Goal: Task Accomplishment & Management: Manage account settings

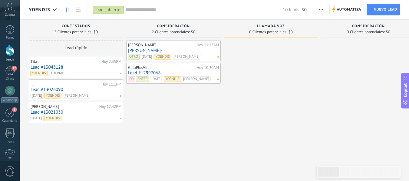
click at [86, 68] on link "Lead #13043128" at bounding box center [76, 67] width 91 height 5
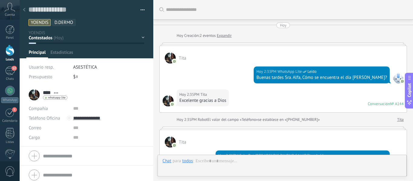
scroll to position [336, 0]
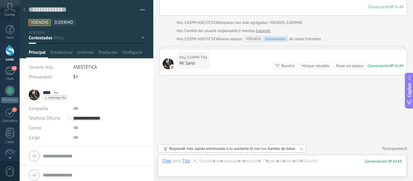
click at [302, 148] on icon at bounding box center [301, 148] width 5 height 5
click at [179, 149] on div "No hay tareas. Crear una" at bounding box center [190, 148] width 40 height 5
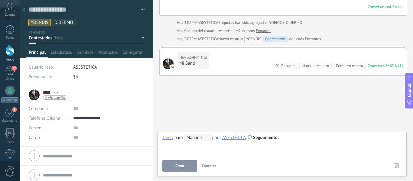
click at [180, 148] on div "**********" at bounding box center [283, 145] width 240 height 22
click at [248, 138] on div "**********" at bounding box center [232, 137] width 94 height 7
click at [250, 137] on span at bounding box center [250, 137] width 4 height 4
click at [199, 151] on div at bounding box center [206, 90] width 413 height 181
click at [194, 150] on div "**********" at bounding box center [283, 145] width 240 height 22
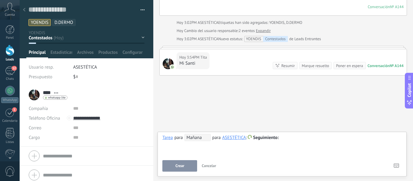
click at [189, 147] on div "**********" at bounding box center [283, 145] width 240 height 22
drag, startPoint x: 191, startPoint y: 146, endPoint x: 261, endPoint y: 145, distance: 69.9
click at [194, 145] on div "**********" at bounding box center [283, 145] width 240 height 22
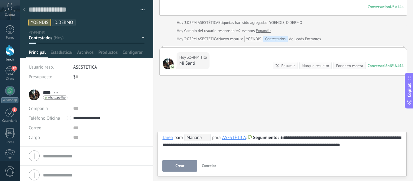
click at [175, 166] on button "Crear" at bounding box center [180, 165] width 35 height 11
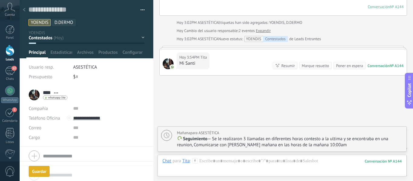
scroll to position [363, 0]
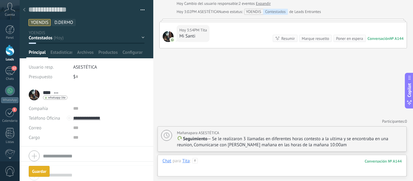
click at [230, 160] on div at bounding box center [283, 167] width 240 height 18
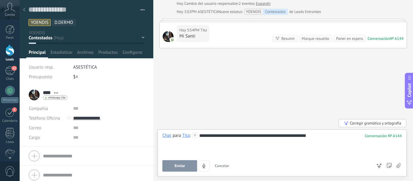
click at [179, 166] on span "Enviar" at bounding box center [180, 166] width 11 height 4
type textarea "**********"
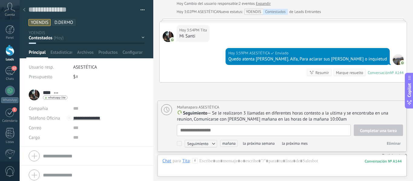
scroll to position [6, 0]
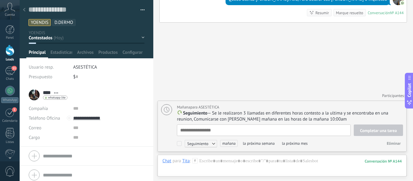
click at [223, 143] on span "mañana" at bounding box center [229, 143] width 18 height 7
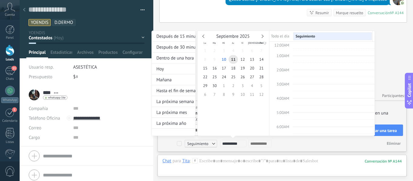
scroll to position [114, 0]
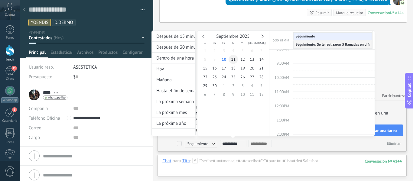
click at [235, 61] on span "11" at bounding box center [233, 59] width 9 height 9
type input "**********"
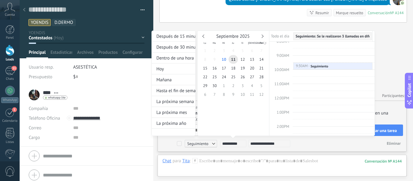
click at [390, 132] on div at bounding box center [206, 90] width 413 height 181
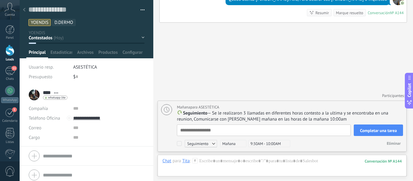
click at [370, 132] on span "Completar una tarea" at bounding box center [378, 131] width 37 height 4
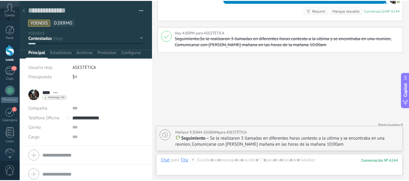
scroll to position [429, 0]
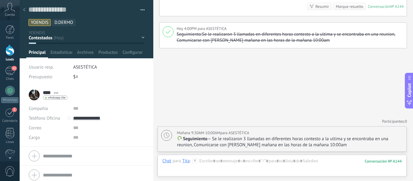
click at [24, 9] on icon at bounding box center [24, 10] width 2 height 4
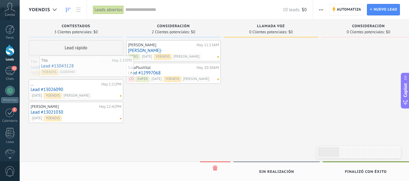
drag, startPoint x: 81, startPoint y: 75, endPoint x: 91, endPoint y: 74, distance: 10.1
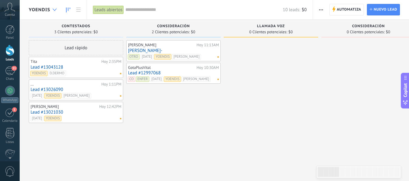
click at [55, 8] on icon at bounding box center [55, 9] width 4 height 2
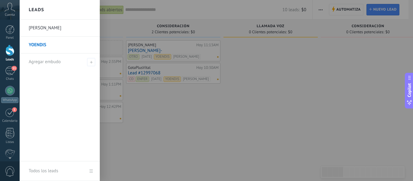
click at [48, 29] on link "[PERSON_NAME]" at bounding box center [61, 28] width 65 height 17
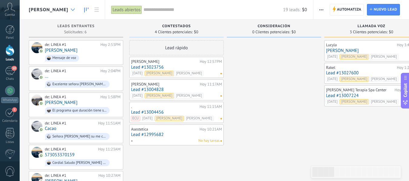
click at [71, 10] on icon at bounding box center [73, 9] width 4 height 2
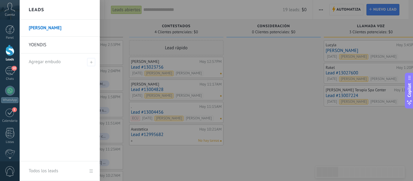
click at [53, 47] on link "YOENDIS" at bounding box center [61, 45] width 65 height 17
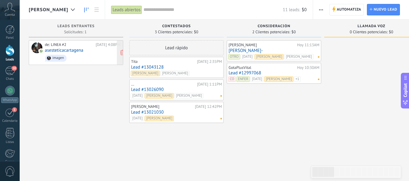
click at [91, 48] on div "de: LINEA #2 Hoy 4:08PM asesteticacartagena imagen" at bounding box center [83, 52] width 76 height 21
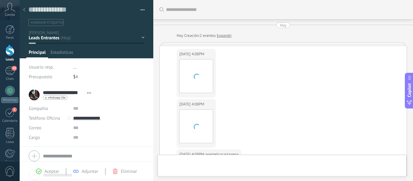
scroll to position [334, 0]
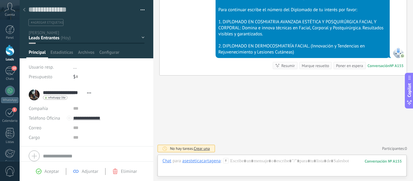
click at [0, 0] on div "Contestados Consideración Llamada VOZ Consideración Solo lead magnet" at bounding box center [0, 0] width 0 height 0
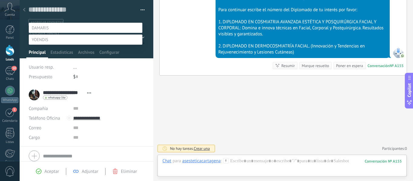
scroll to position [42, 0]
click at [0, 0] on label "Team Asestética" at bounding box center [0, 0] width 0 height 0
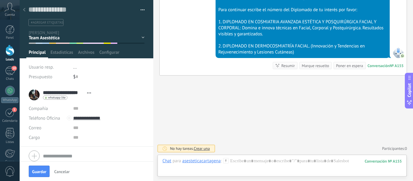
click at [25, 9] on div at bounding box center [24, 10] width 8 height 12
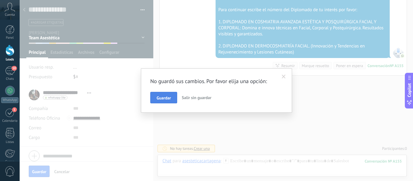
click at [163, 92] on button "Guardar" at bounding box center [163, 97] width 27 height 11
